Goal: Navigation & Orientation: Find specific page/section

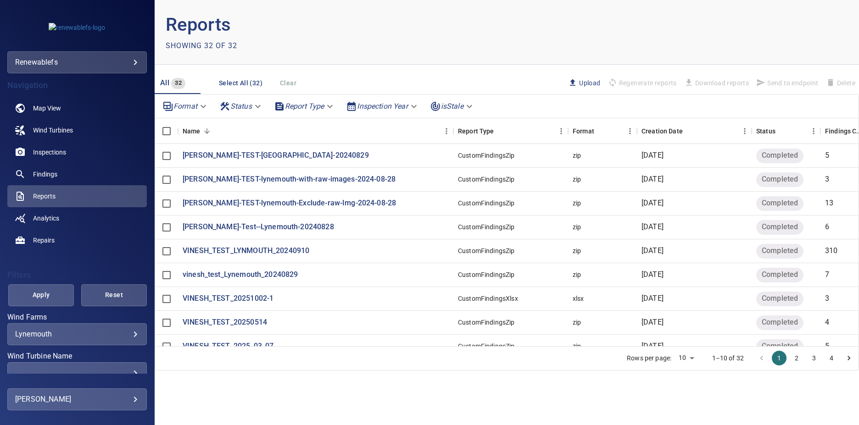
click at [670, 26] on header "Reports Showing 32 of 32" at bounding box center [507, 32] width 704 height 65
click at [85, 212] on link "Analytics" at bounding box center [76, 218] width 139 height 22
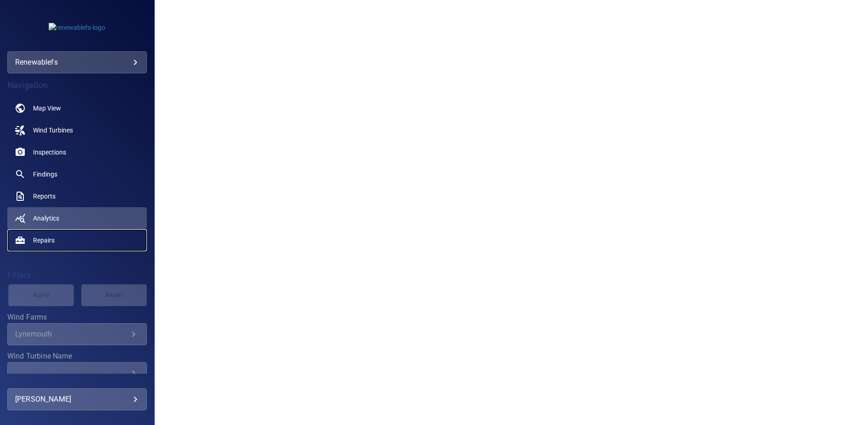
click at [65, 237] on link "Repairs" at bounding box center [76, 240] width 139 height 22
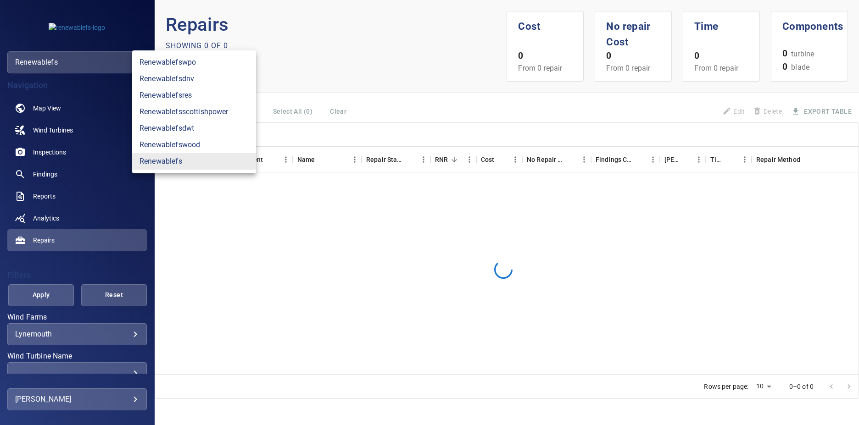
click at [125, 60] on body "**********" at bounding box center [429, 212] width 859 height 425
click at [198, 111] on link "renewablefsscottishpower" at bounding box center [194, 112] width 124 height 17
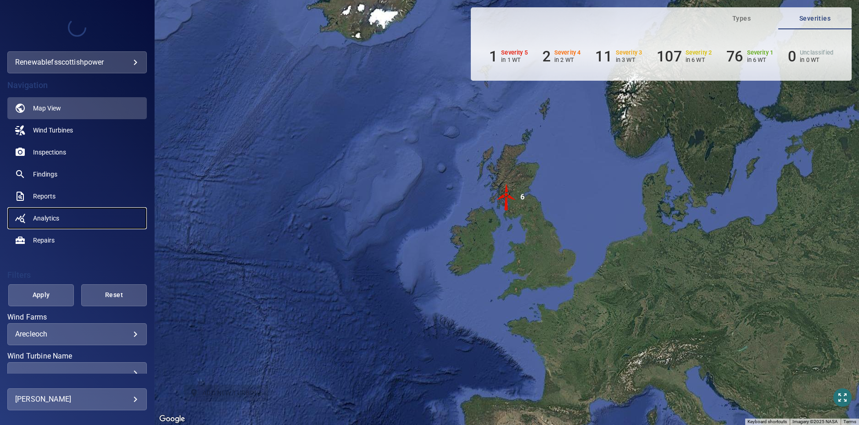
click at [75, 214] on link "Analytics" at bounding box center [76, 218] width 139 height 22
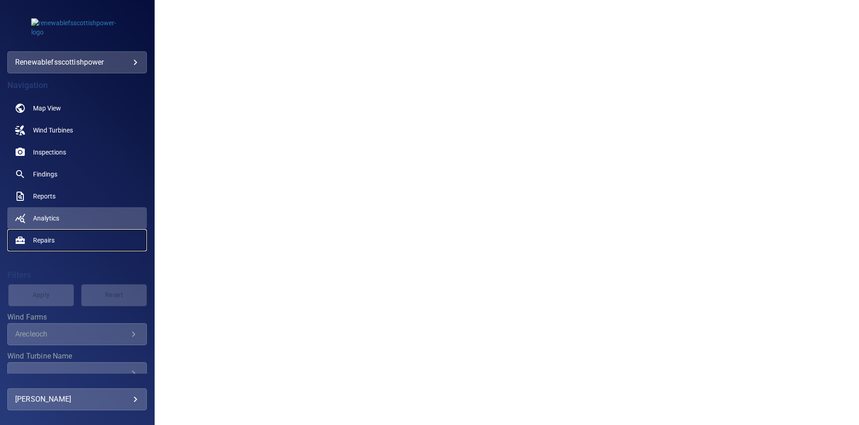
click at [57, 240] on link "Repairs" at bounding box center [76, 240] width 139 height 22
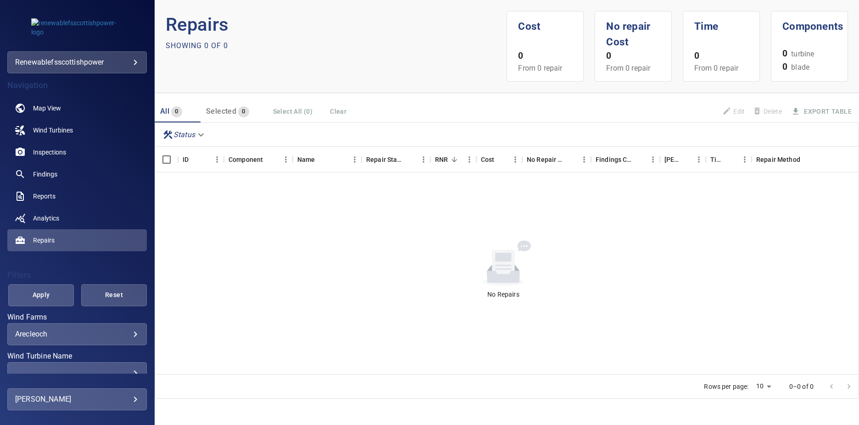
click at [111, 329] on body "**********" at bounding box center [429, 212] width 859 height 425
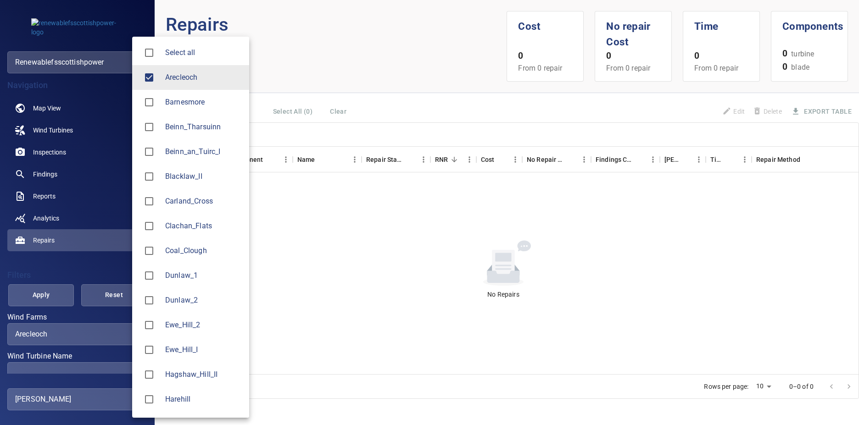
click at [172, 45] on li "Select all" at bounding box center [190, 52] width 117 height 25
type input "**********"
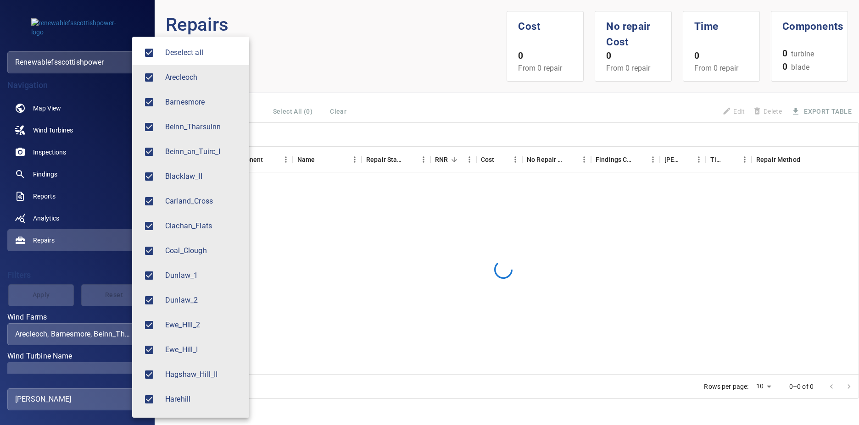
scroll to position [146, 0]
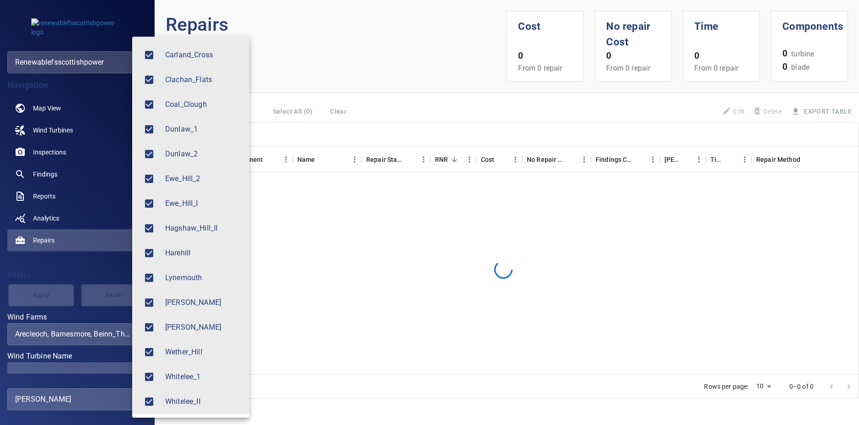
click at [333, 19] on div at bounding box center [429, 212] width 859 height 425
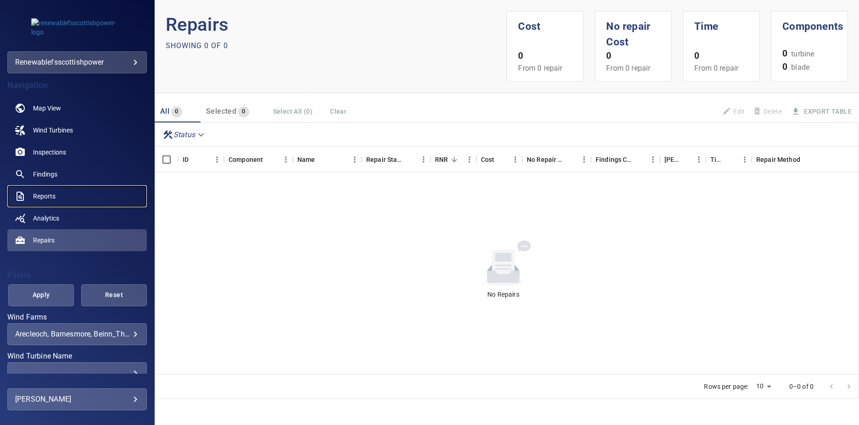
click at [53, 206] on link "Reports" at bounding box center [76, 196] width 139 height 22
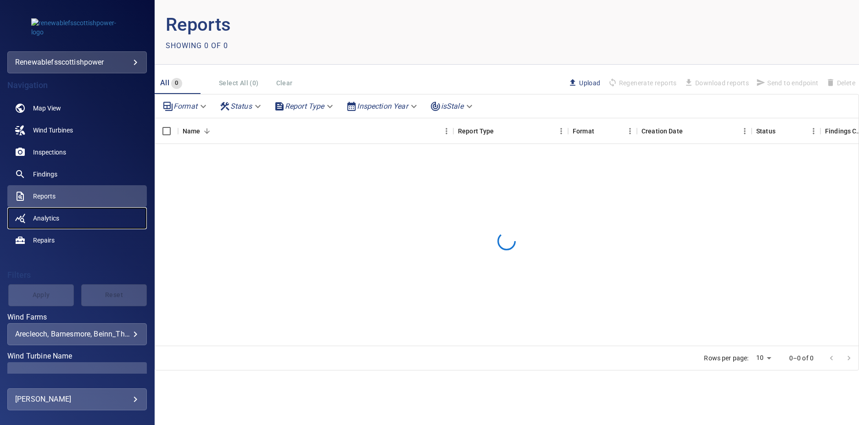
click at [51, 222] on link "Analytics" at bounding box center [76, 218] width 139 height 22
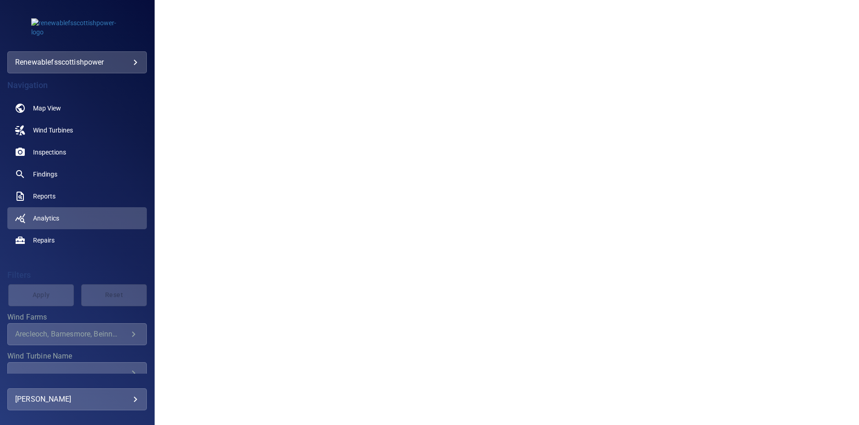
scroll to position [83, 0]
click at [86, 247] on link "Repairs" at bounding box center [76, 240] width 139 height 22
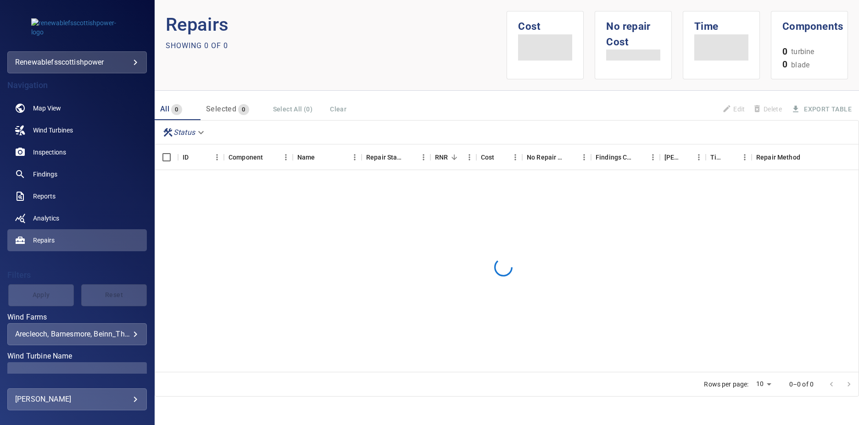
scroll to position [1, 0]
click at [56, 214] on span "Analytics" at bounding box center [46, 218] width 26 height 9
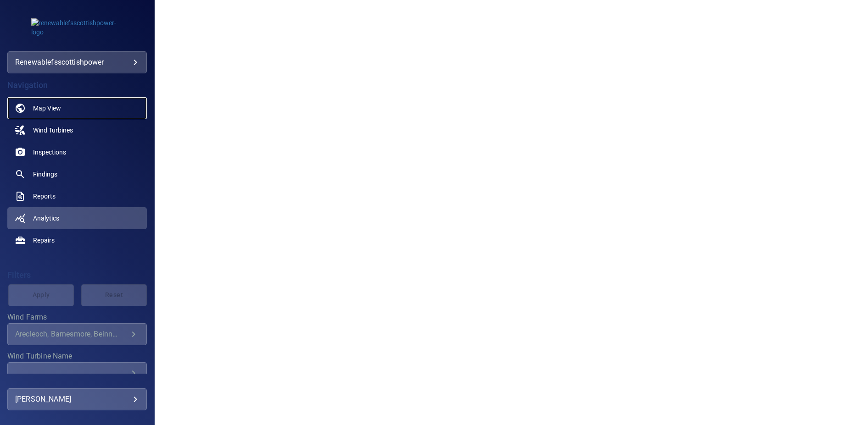
click at [84, 102] on link "Map View" at bounding box center [76, 108] width 139 height 22
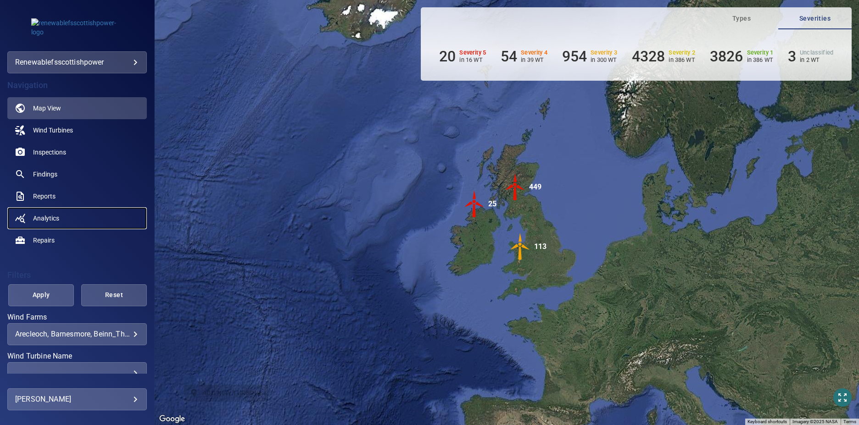
click at [59, 218] on span "Analytics" at bounding box center [46, 218] width 26 height 9
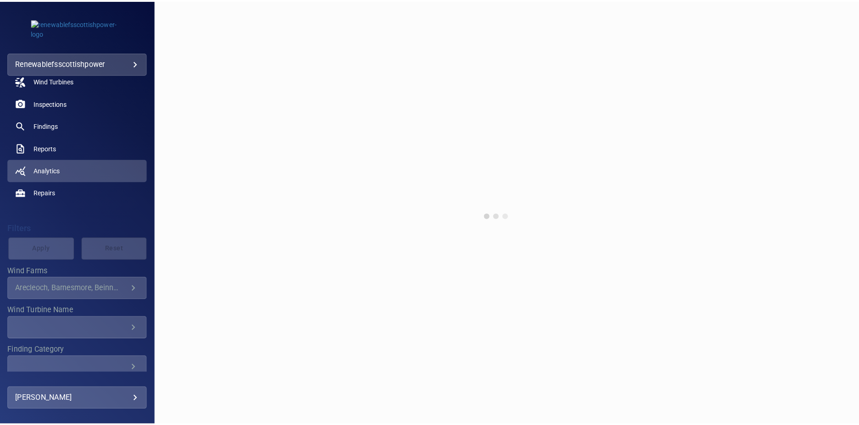
scroll to position [118, 0]
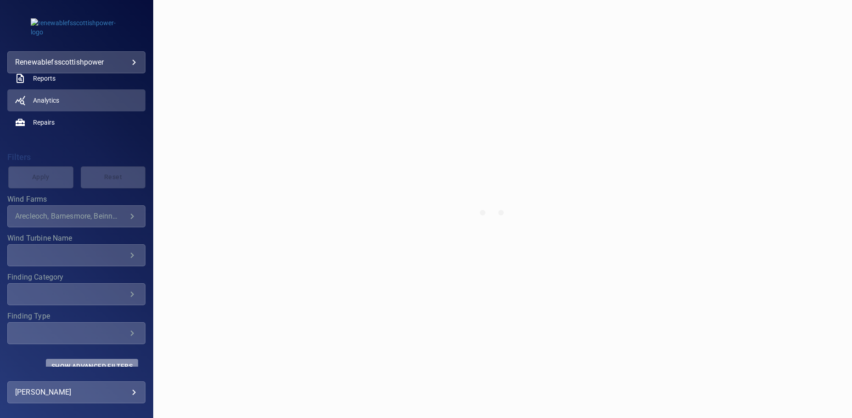
click at [110, 363] on span "Show Advanced Filters" at bounding box center [91, 366] width 81 height 7
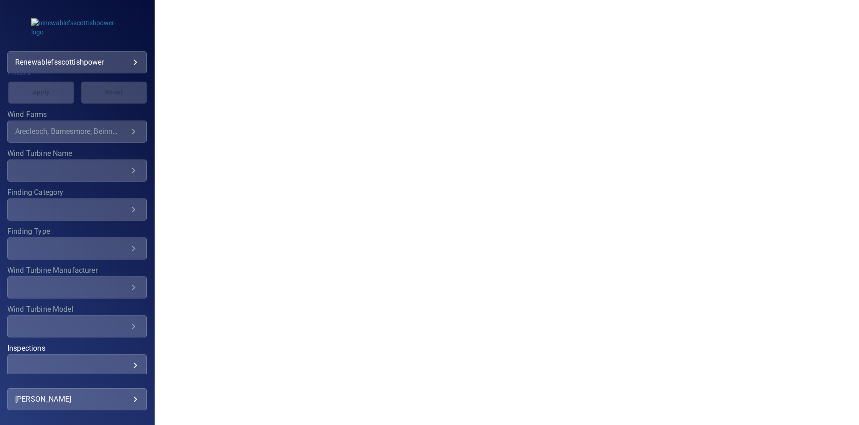
scroll to position [242, 0]
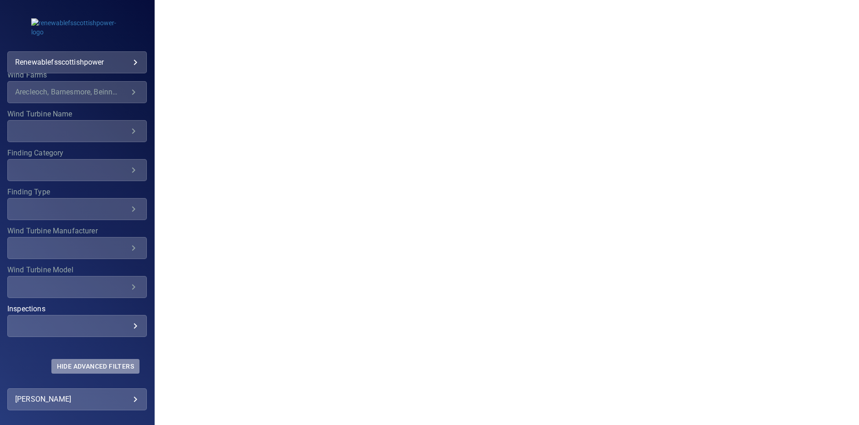
click at [106, 360] on button "Hide Advanced Filters" at bounding box center [95, 366] width 88 height 15
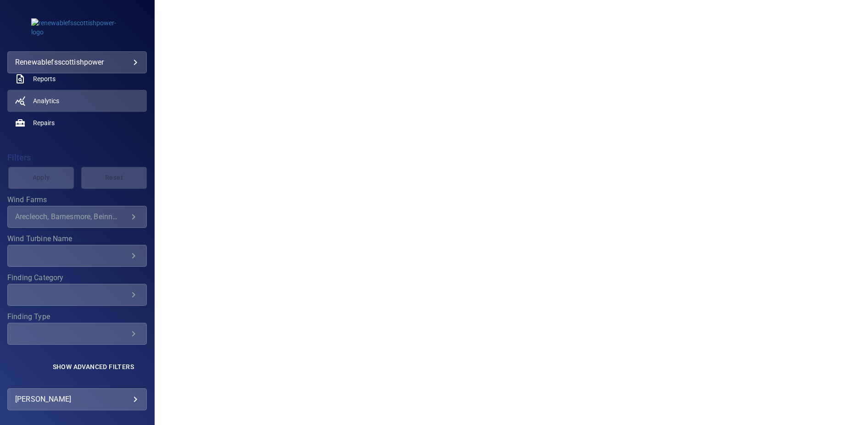
scroll to position [118, 0]
